Goal: Task Accomplishment & Management: Complete application form

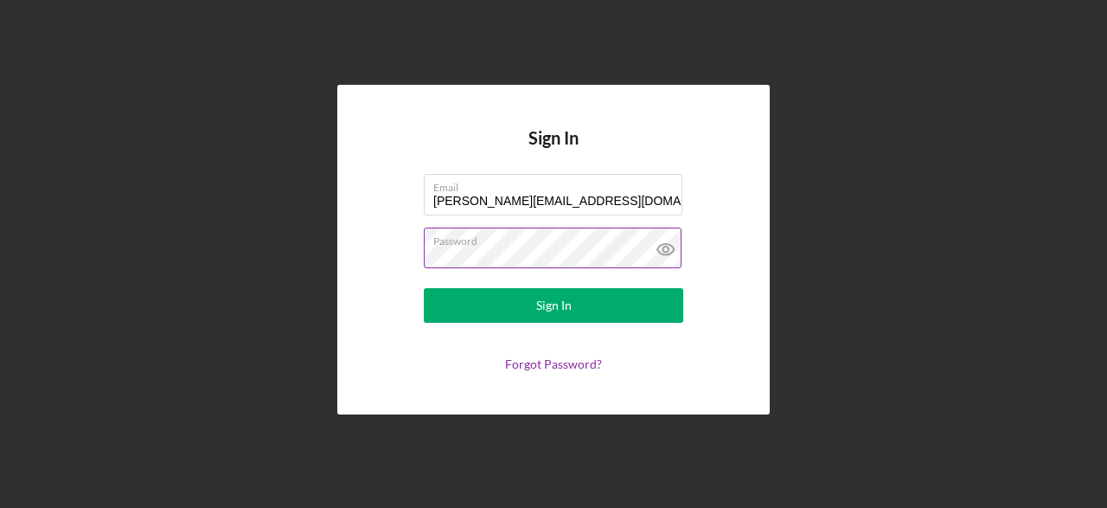
type input "[PERSON_NAME][EMAIL_ADDRESS][DOMAIN_NAME]"
click at [666, 248] on icon at bounding box center [665, 248] width 43 height 43
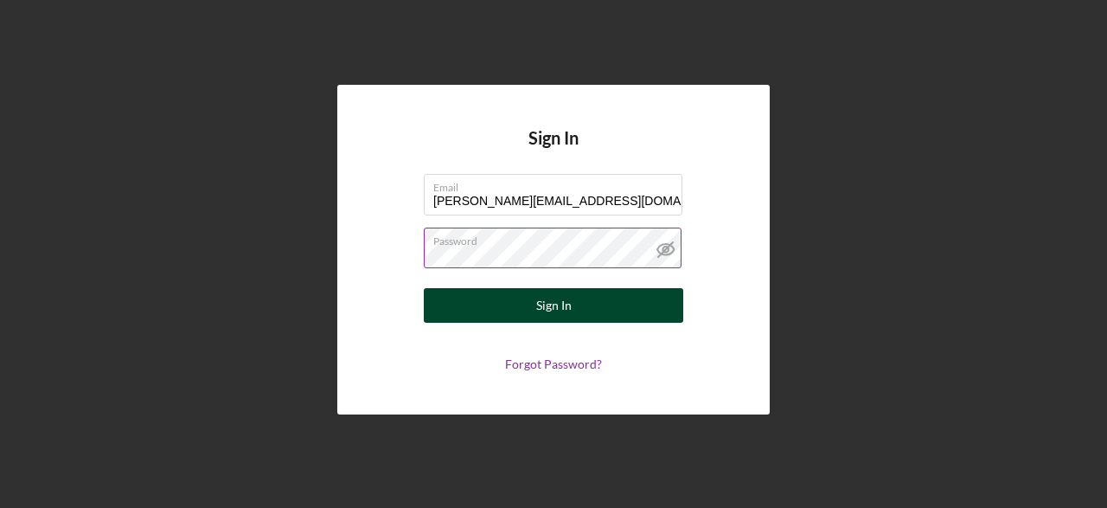
click at [578, 304] on button "Sign In" at bounding box center [553, 305] width 259 height 35
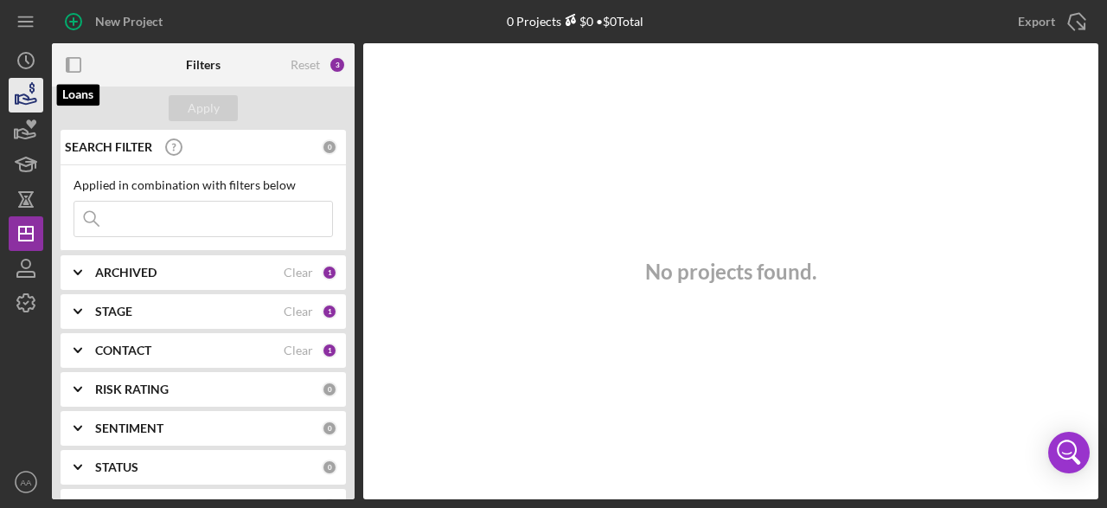
click at [22, 84] on icon "button" at bounding box center [25, 95] width 43 height 43
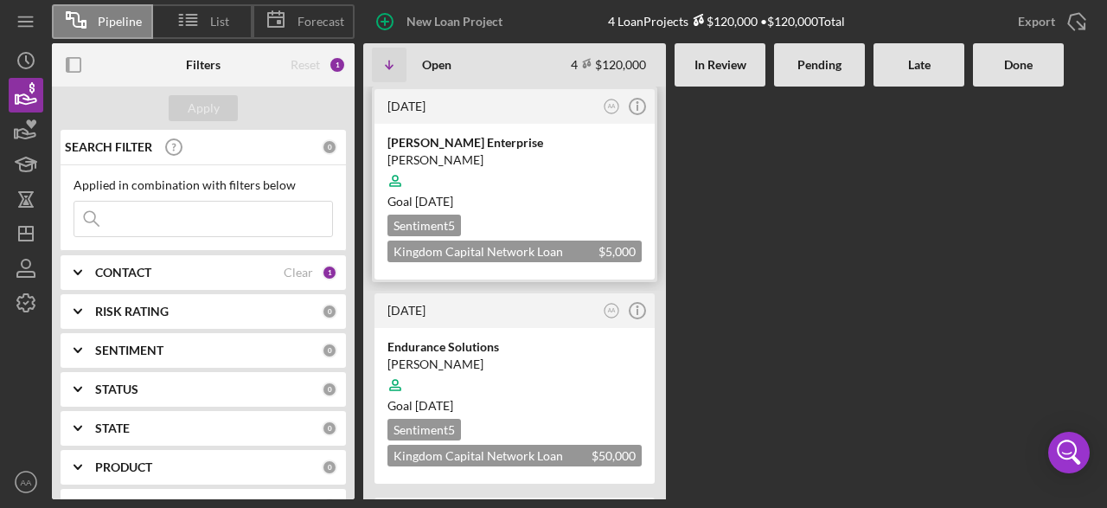
click at [463, 147] on div "[PERSON_NAME] Enterprise" at bounding box center [515, 142] width 254 height 17
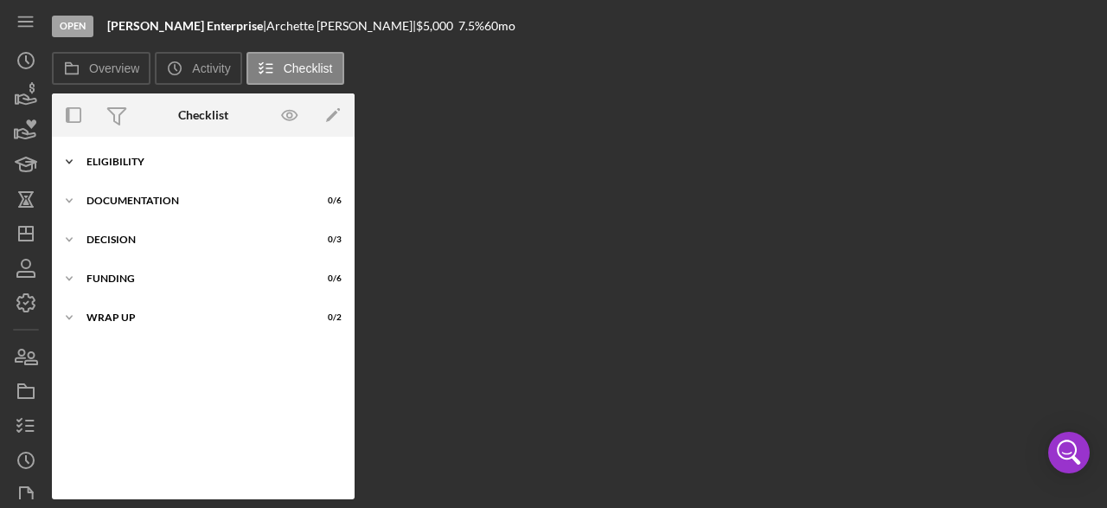
click at [67, 159] on icon "Icon/Expander" at bounding box center [69, 161] width 35 height 35
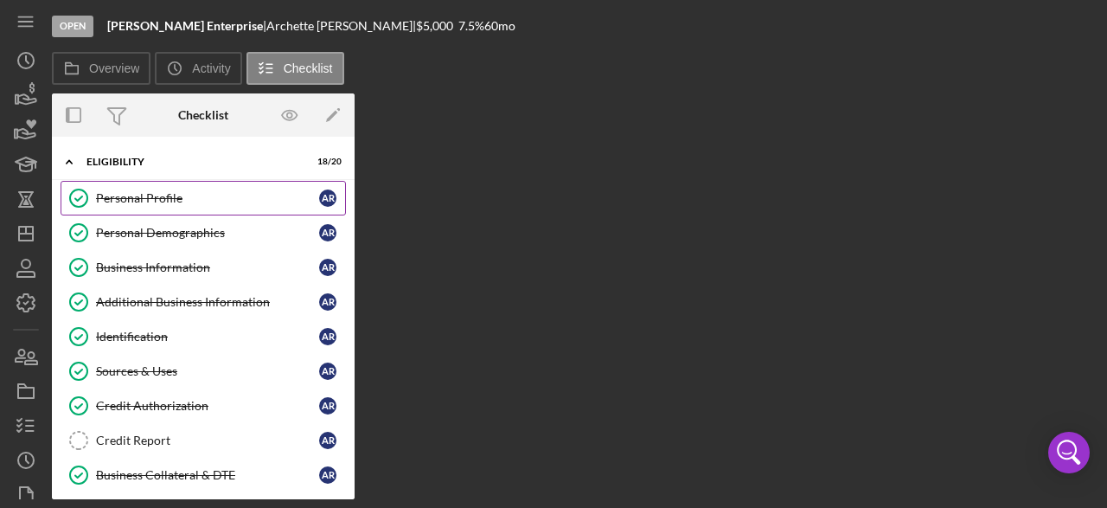
click at [125, 197] on div "Personal Profile" at bounding box center [207, 198] width 223 height 14
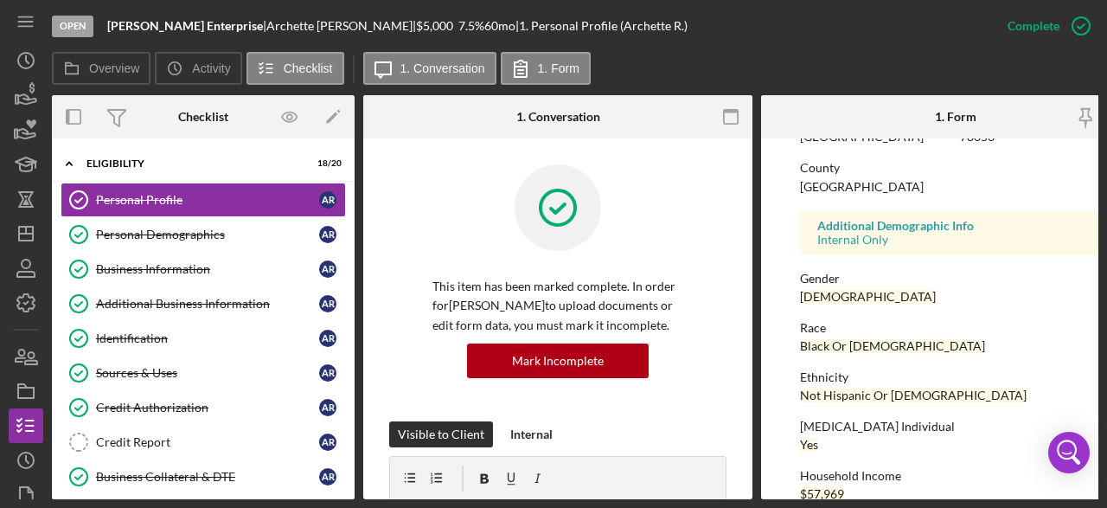
scroll to position [460, 0]
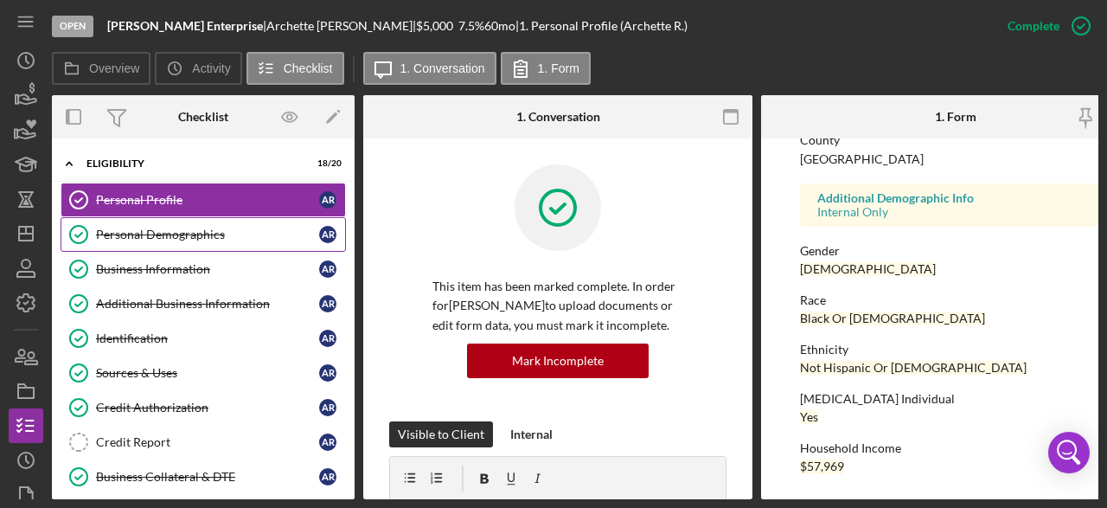
click at [144, 235] on div "Personal Demographics" at bounding box center [207, 234] width 223 height 14
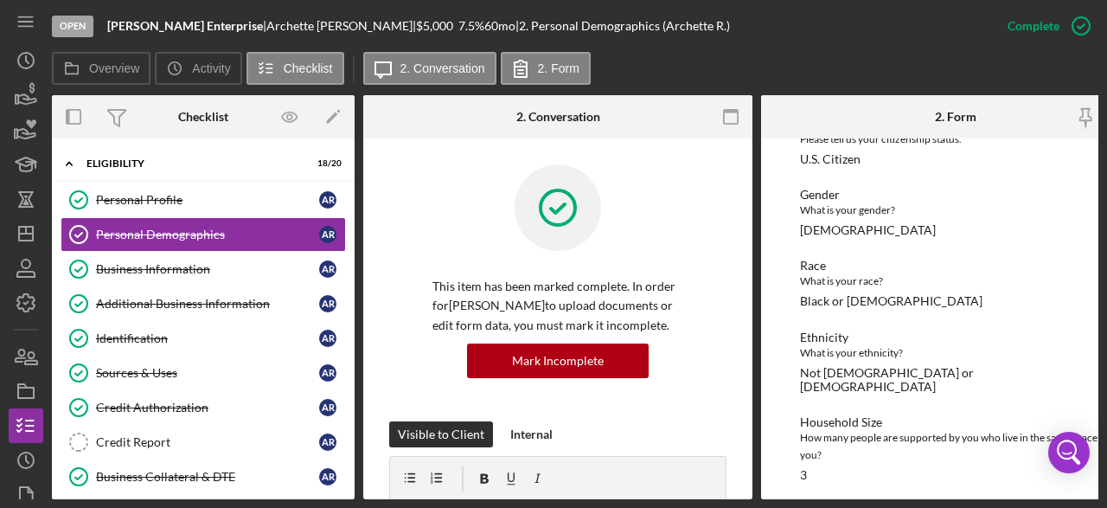
scroll to position [256, 0]
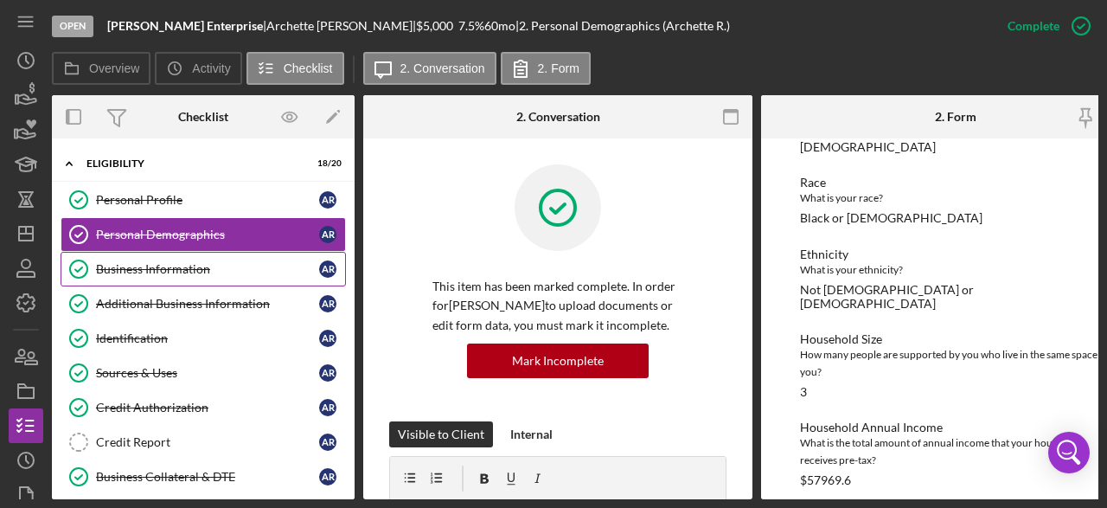
click at [139, 262] on div "Business Information" at bounding box center [207, 269] width 223 height 14
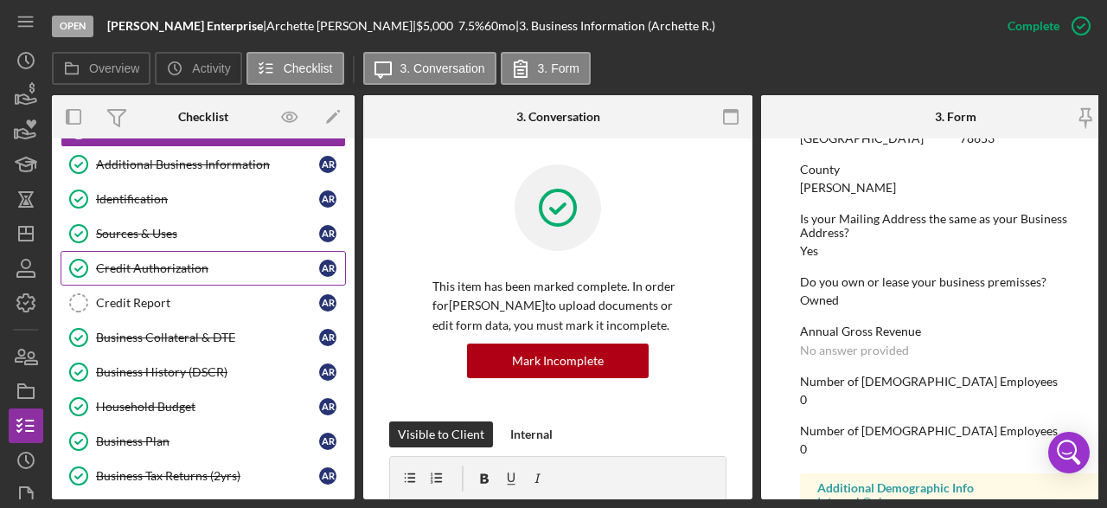
scroll to position [173, 0]
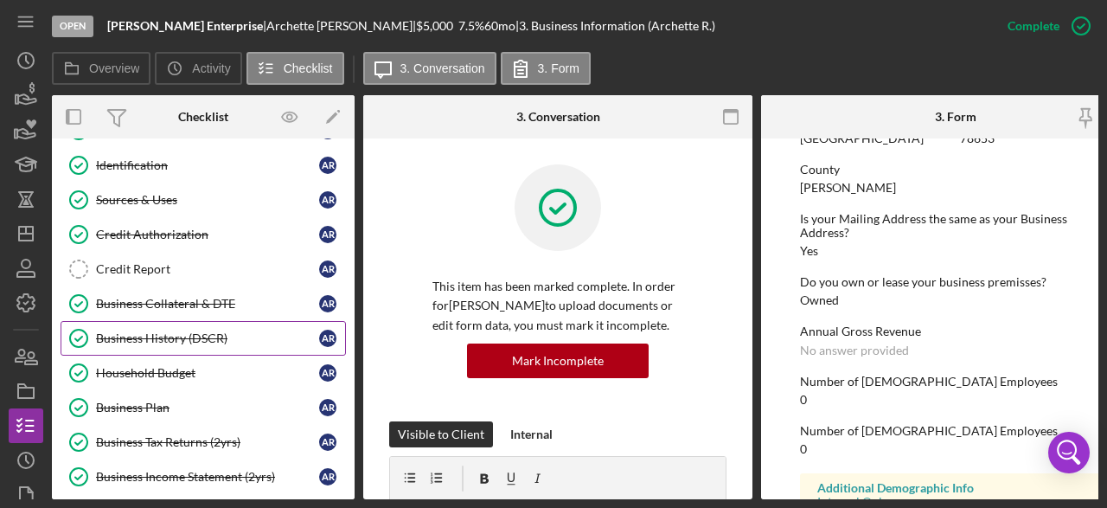
click at [227, 333] on div "Business History (DSCR)" at bounding box center [207, 338] width 223 height 14
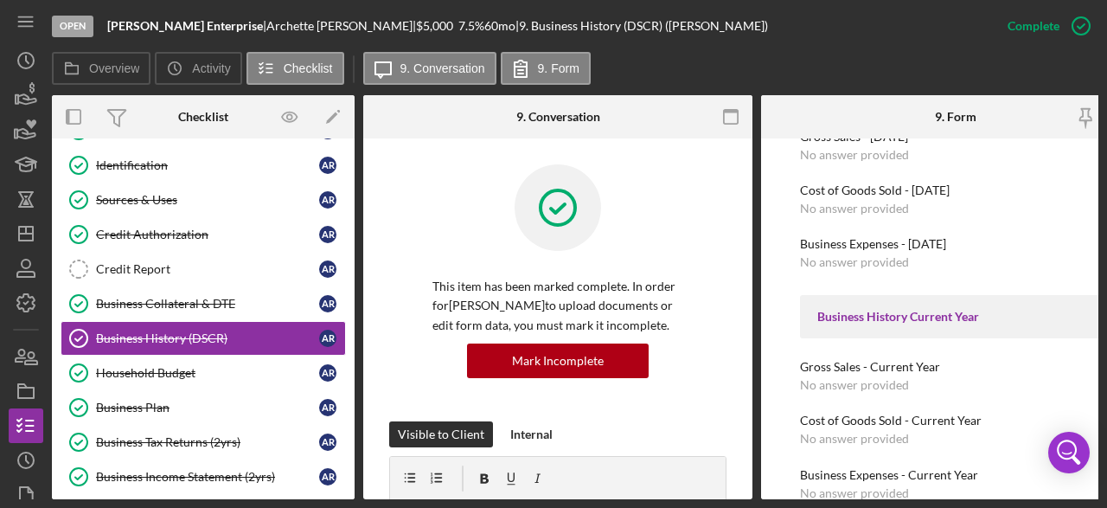
scroll to position [417, 0]
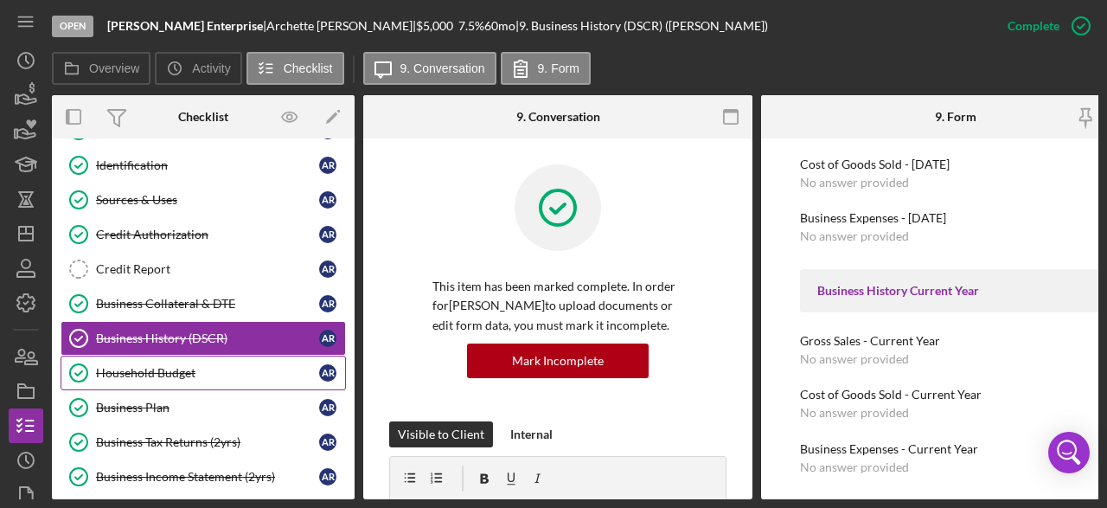
click at [174, 366] on div "Household Budget" at bounding box center [207, 373] width 223 height 14
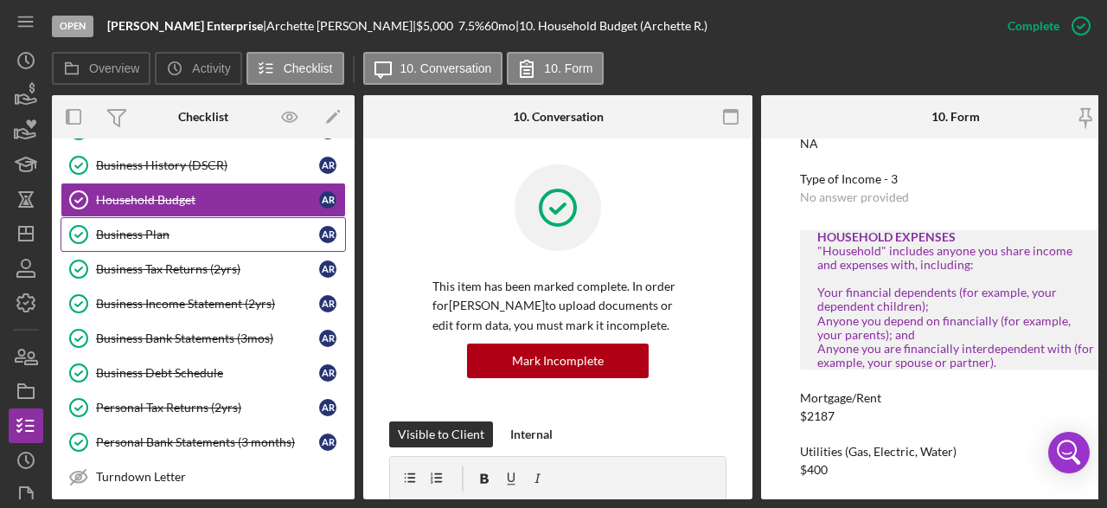
scroll to position [432, 0]
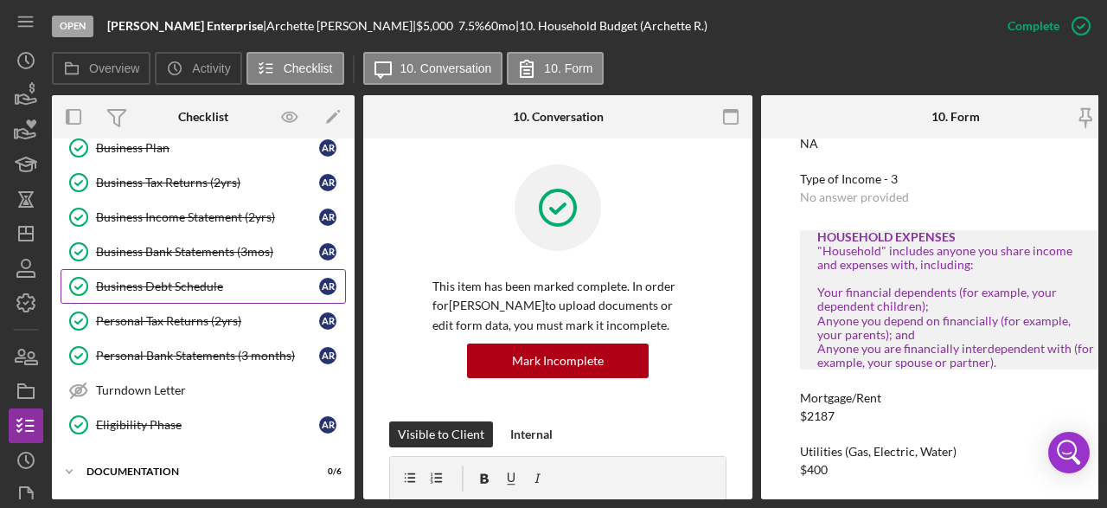
click at [207, 279] on div "Business Debt Schedule" at bounding box center [207, 286] width 223 height 14
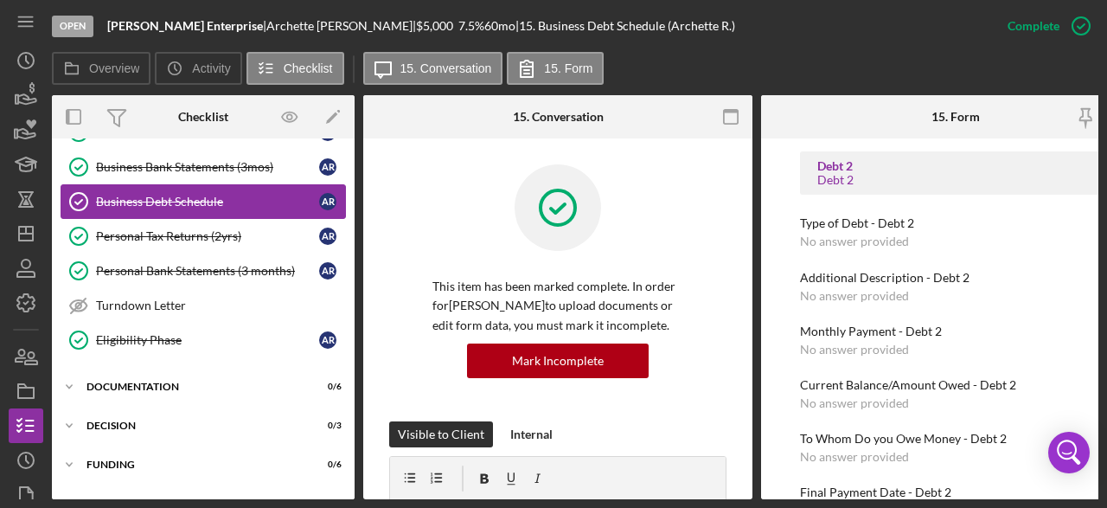
scroll to position [519, 0]
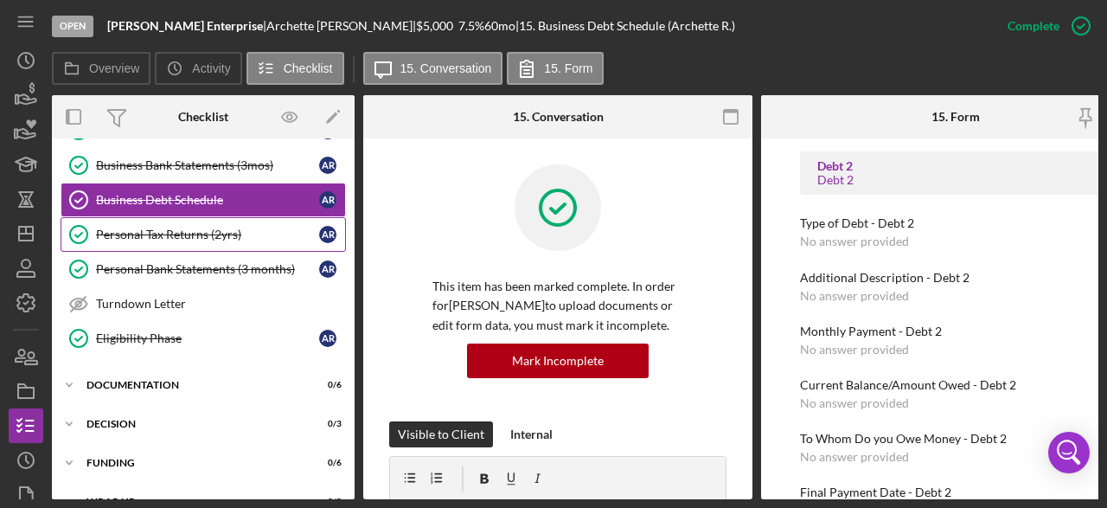
click at [202, 227] on div "Personal Tax Returns (2yrs)" at bounding box center [207, 234] width 223 height 14
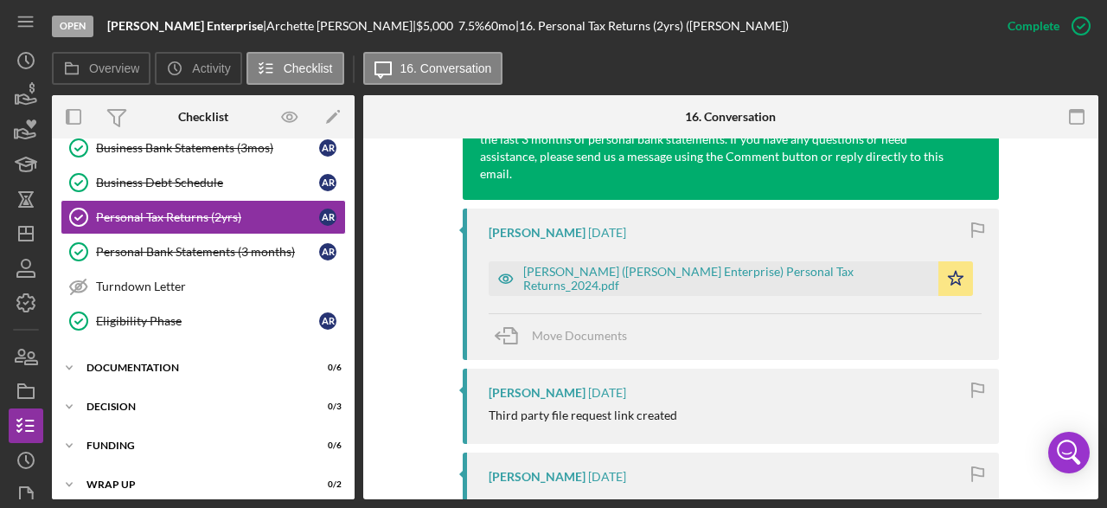
scroll to position [605, 0]
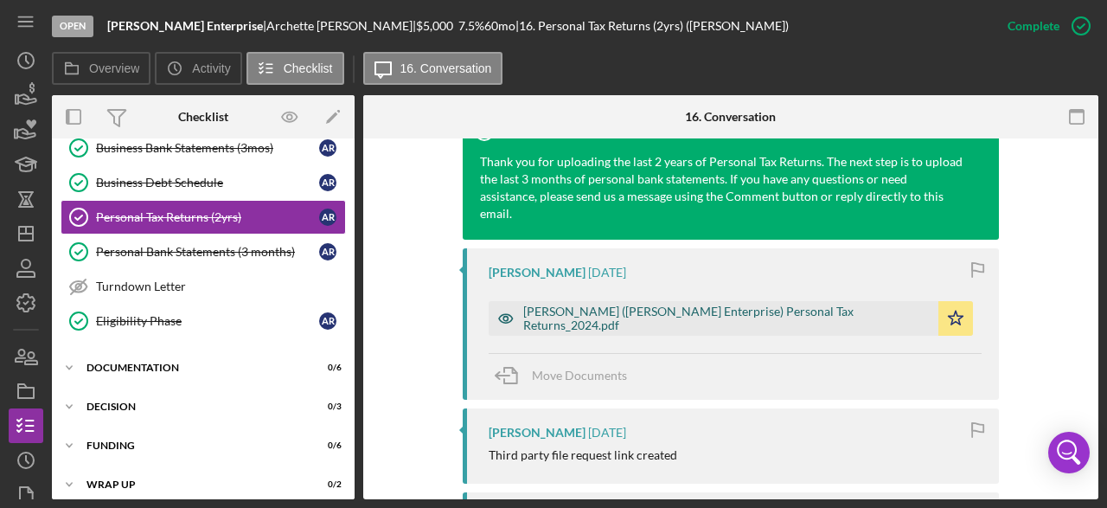
click at [703, 304] on div "[PERSON_NAME] ([PERSON_NAME] Enterprise) Personal Tax Returns_2024.pdf" at bounding box center [726, 318] width 407 height 28
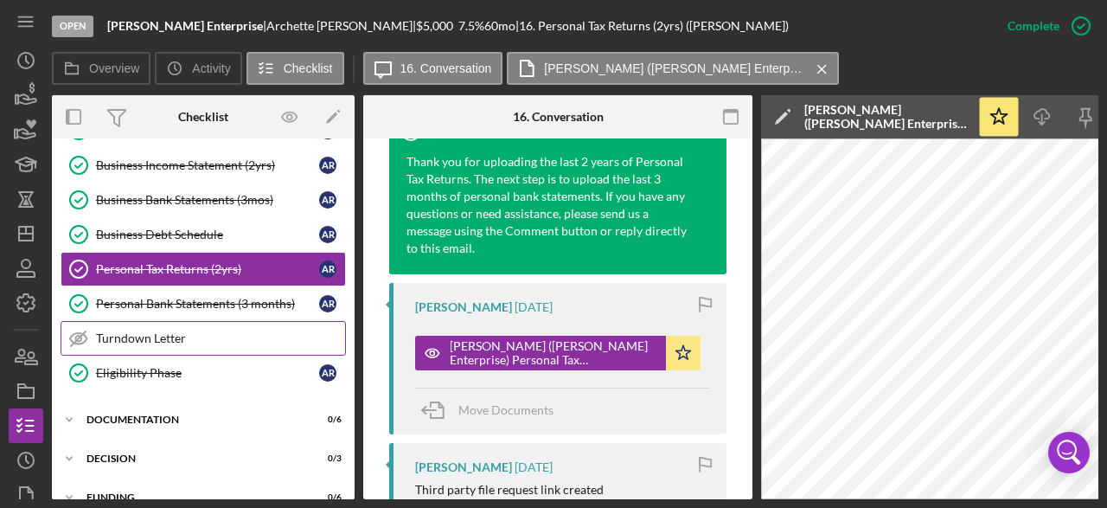
scroll to position [450, 0]
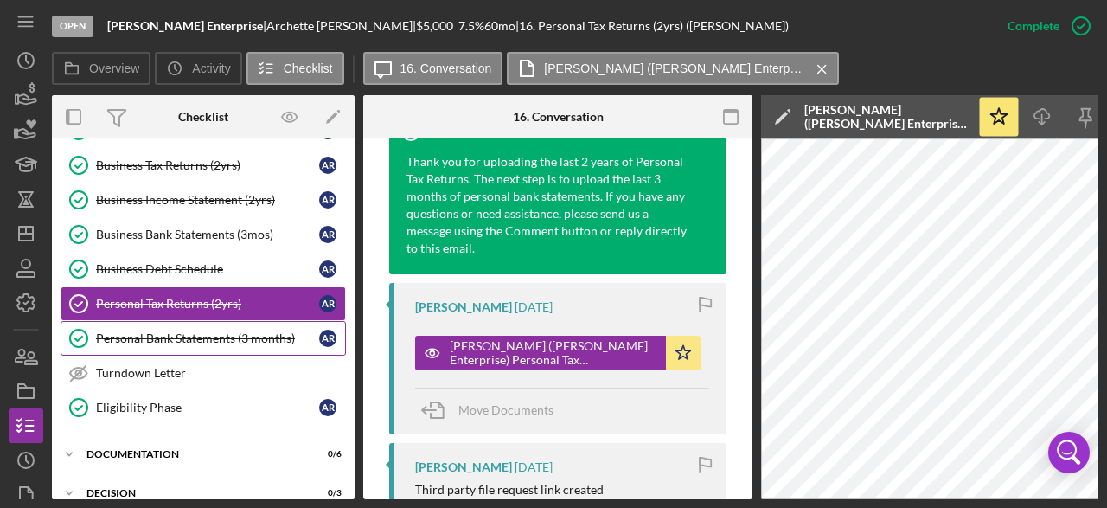
click at [186, 331] on div "Personal Bank Statements (3 months)" at bounding box center [207, 338] width 223 height 14
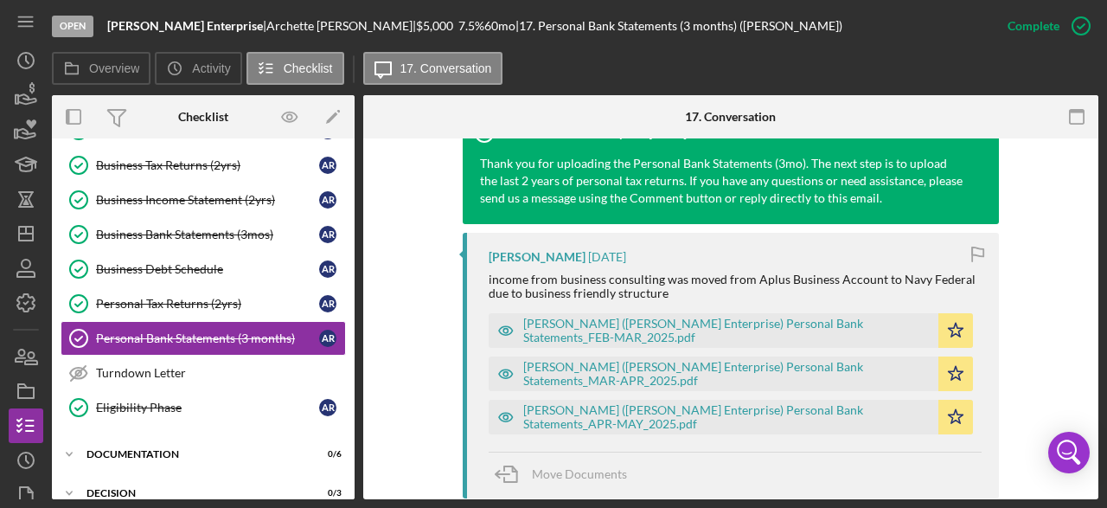
scroll to position [605, 0]
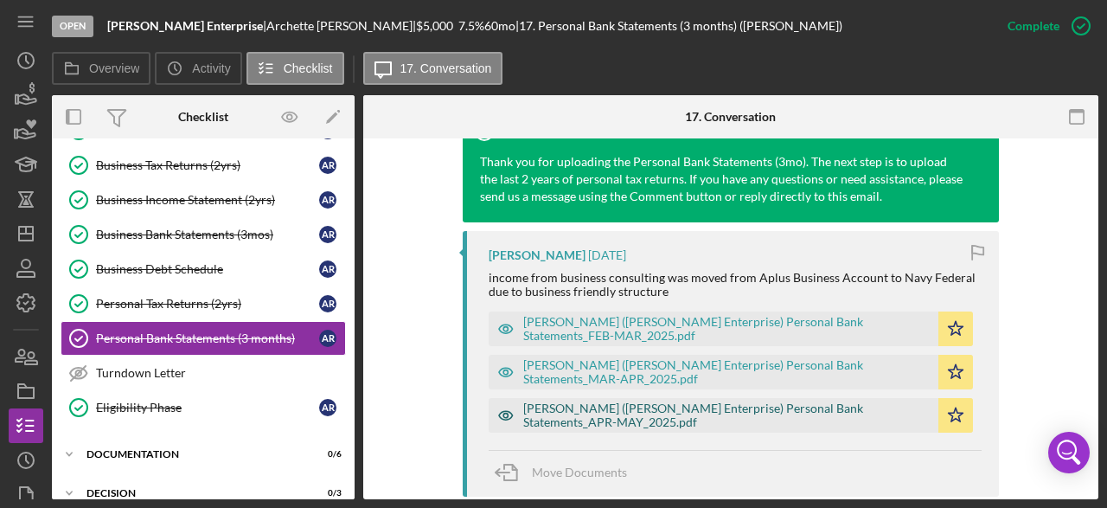
click at [667, 410] on div "[PERSON_NAME] ([PERSON_NAME] Enterprise) Personal Bank Statements_APR-MAY_2025.…" at bounding box center [726, 415] width 407 height 28
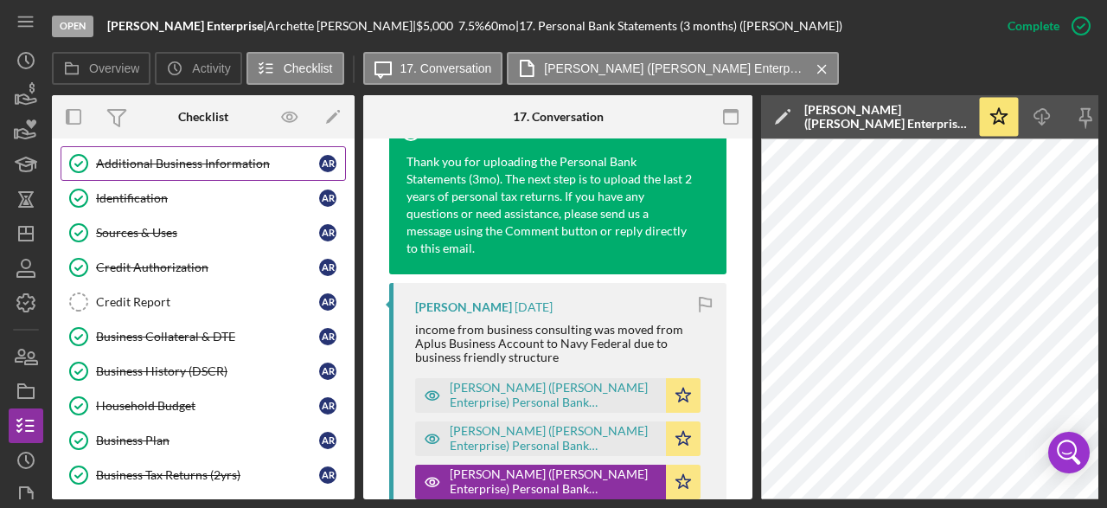
scroll to position [173, 0]
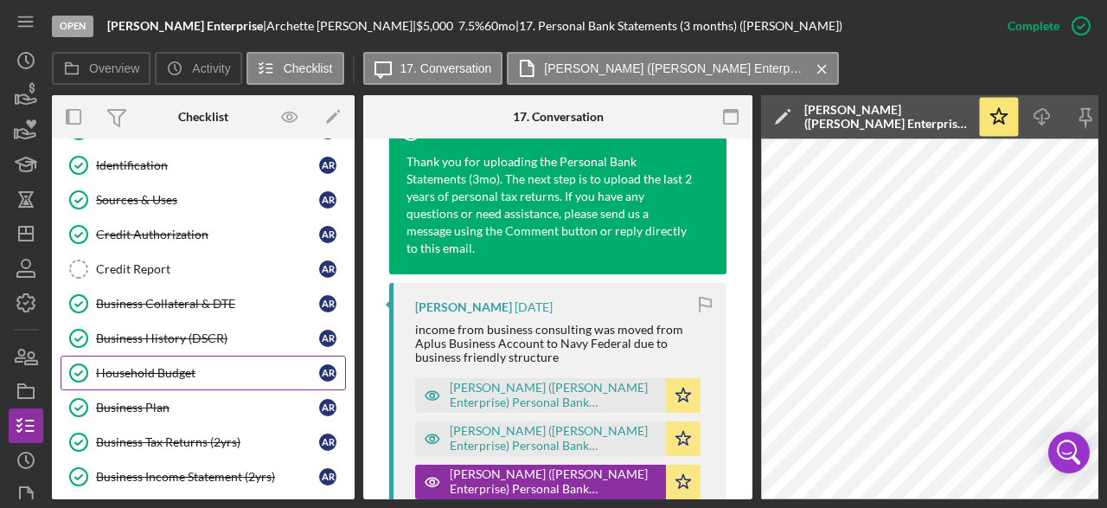
click at [198, 366] on div "Household Budget" at bounding box center [207, 373] width 223 height 14
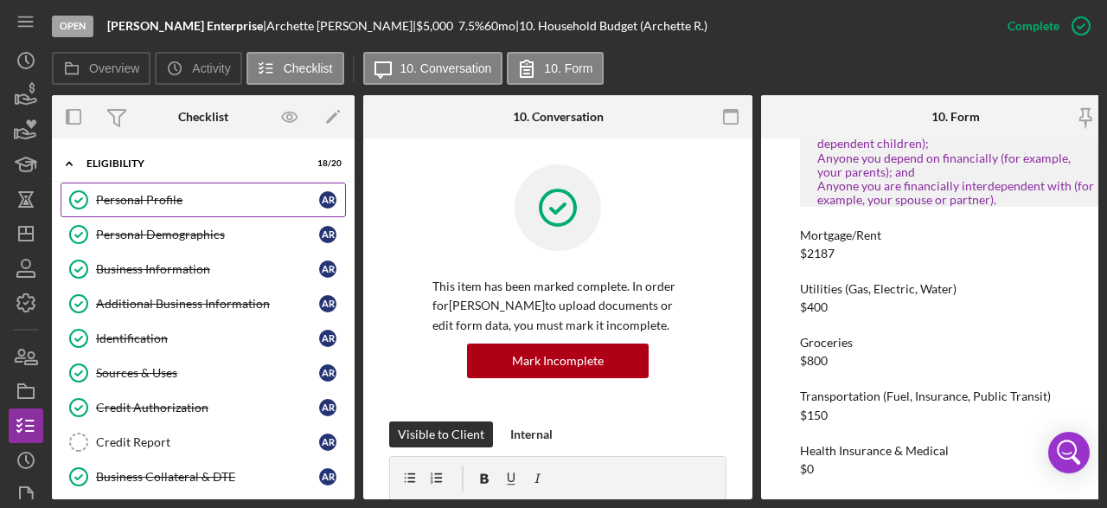
click at [153, 200] on div "Personal Profile" at bounding box center [207, 200] width 223 height 14
